Goal: Task Accomplishment & Management: Manage account settings

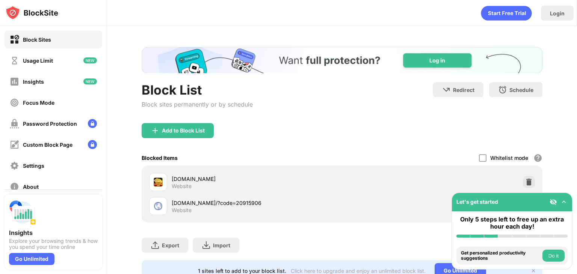
scroll to position [33, 0]
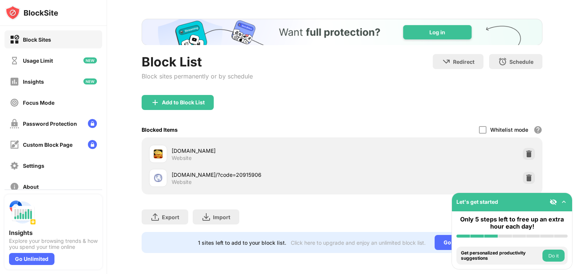
drag, startPoint x: 257, startPoint y: 166, endPoint x: 179, endPoint y: 166, distance: 78.1
click at [179, 171] on div "[DOMAIN_NAME]/?code=20915906" at bounding box center [257, 175] width 170 height 8
click at [185, 171] on div "[DOMAIN_NAME]/?code=20915906" at bounding box center [257, 175] width 170 height 8
click at [520, 174] on div "[DOMAIN_NAME] Website [DOMAIN_NAME]/?code=20915906 Website" at bounding box center [342, 166] width 392 height 48
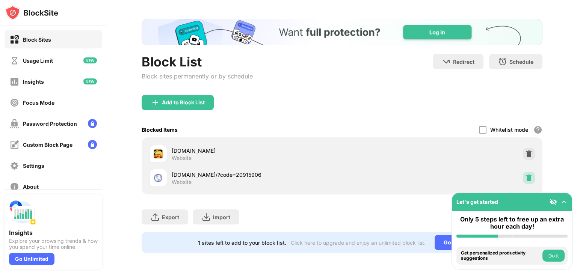
click at [525, 174] on img at bounding box center [529, 178] width 8 height 8
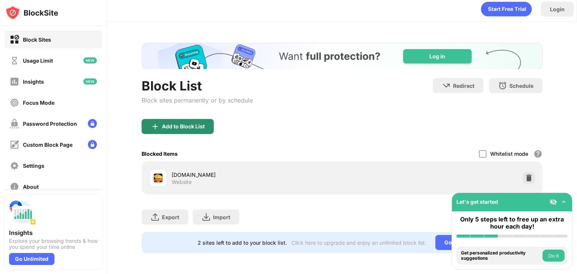
click at [183, 124] on div "Add to Block List" at bounding box center [183, 127] width 43 height 6
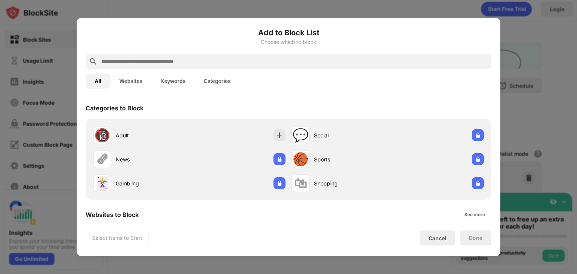
paste input "**********"
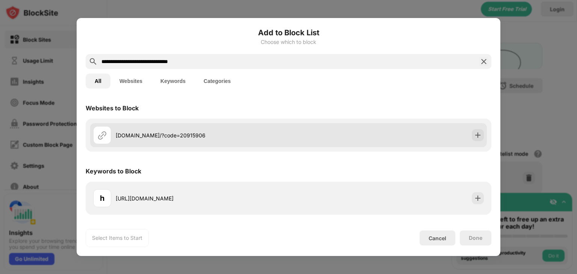
type input "**********"
click at [145, 128] on div "[DOMAIN_NAME]/?code=20915906" at bounding box center [190, 135] width 195 height 18
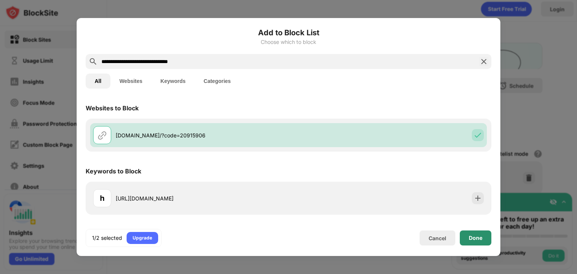
click at [476, 236] on div "Done" at bounding box center [476, 238] width 14 height 6
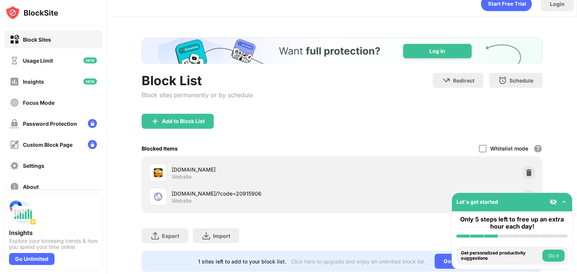
scroll to position [33, 0]
